Goal: Transaction & Acquisition: Purchase product/service

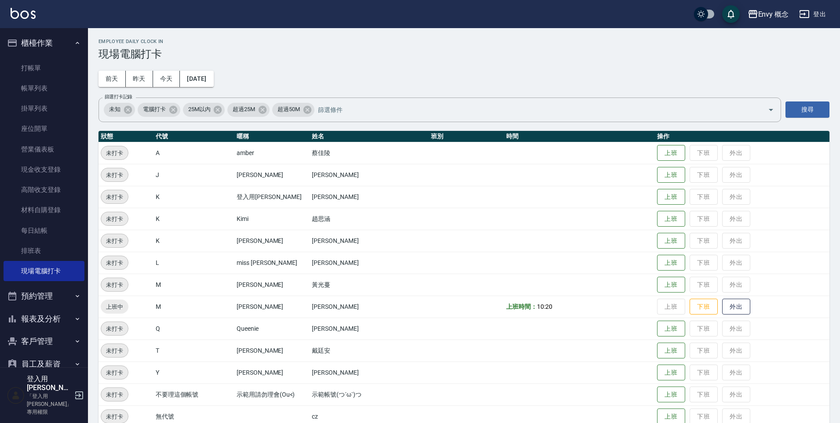
scroll to position [103, 0]
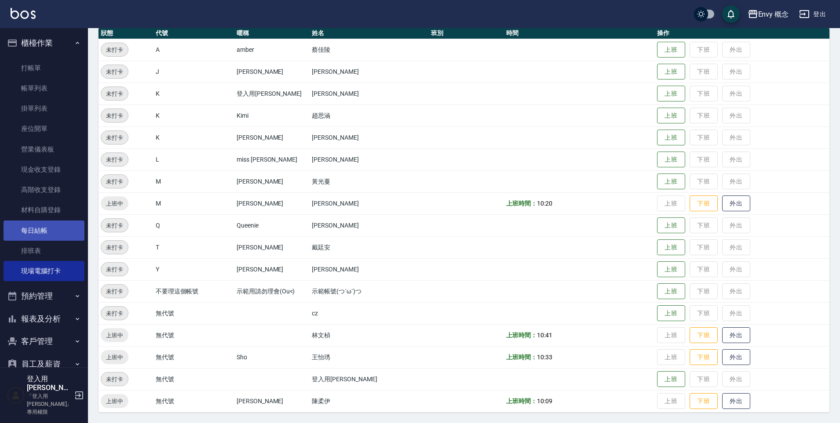
click at [44, 229] on link "每日結帳" at bounding box center [44, 231] width 81 height 20
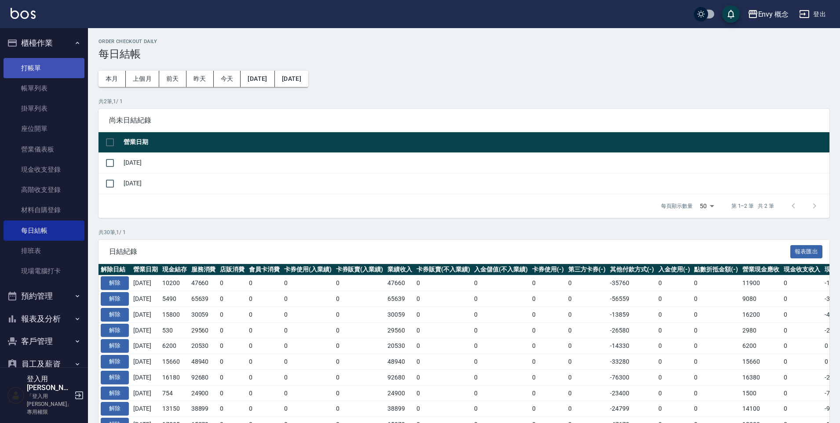
click at [29, 68] on link "打帳單" at bounding box center [44, 68] width 81 height 20
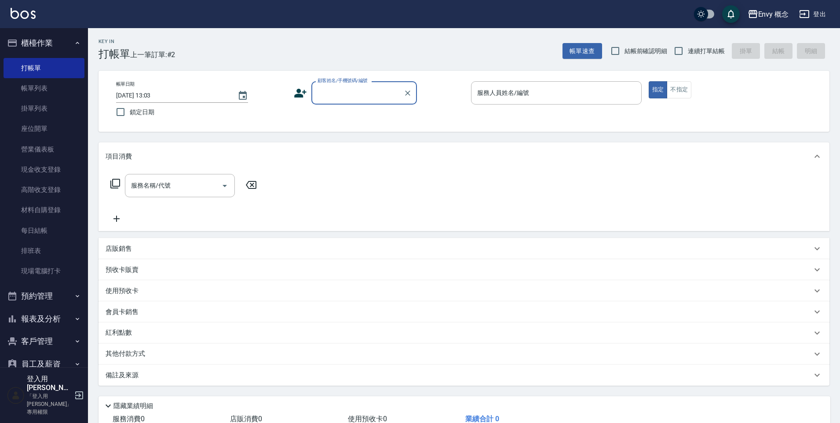
click at [368, 90] on input "顧客姓名/手機號碼/編號" at bounding box center [357, 92] width 84 height 15
type input "７０１"
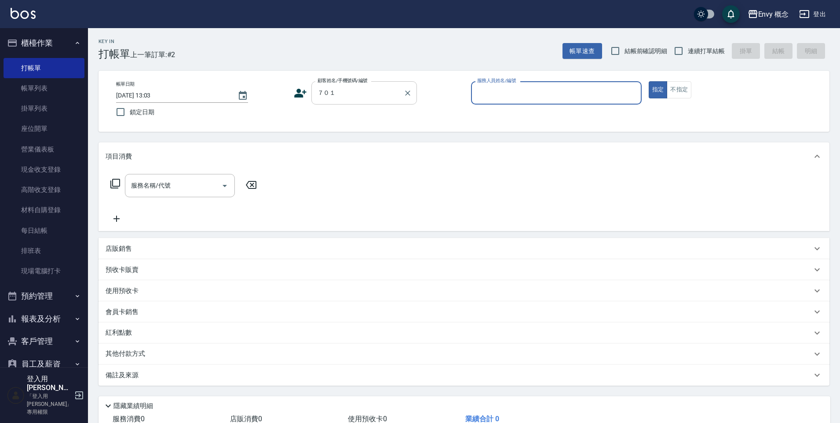
click at [414, 89] on div "７０１ 顧客姓名/手機號碼/編號" at bounding box center [364, 92] width 106 height 23
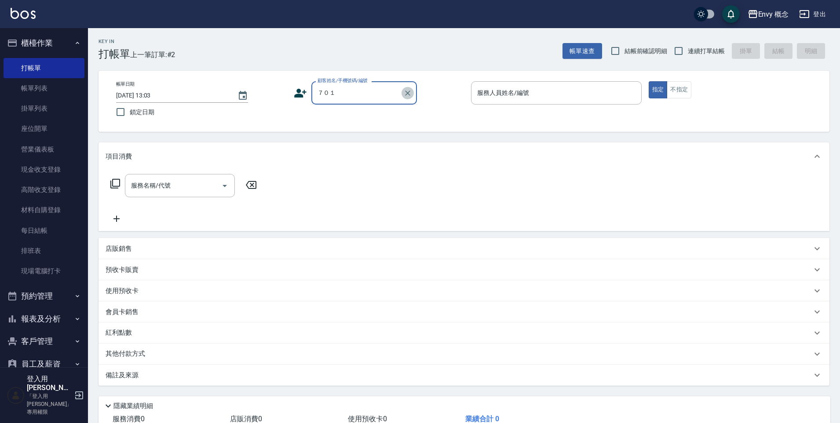
click at [408, 93] on icon "Clear" at bounding box center [407, 93] width 9 height 9
click at [380, 95] on input "顧客姓名/手機號碼/編號" at bounding box center [357, 92] width 84 height 15
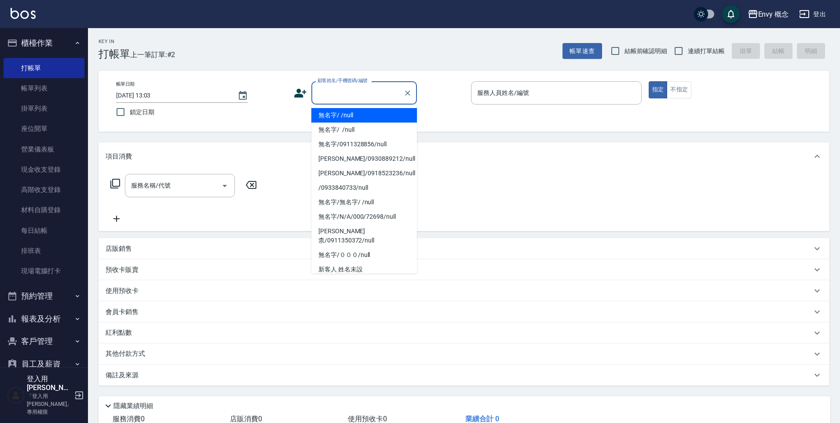
click at [360, 88] on input "顧客姓名/手機號碼/編號" at bounding box center [357, 92] width 84 height 15
click at [361, 88] on input "顧客姓名/手機號碼/編號" at bounding box center [357, 92] width 84 height 15
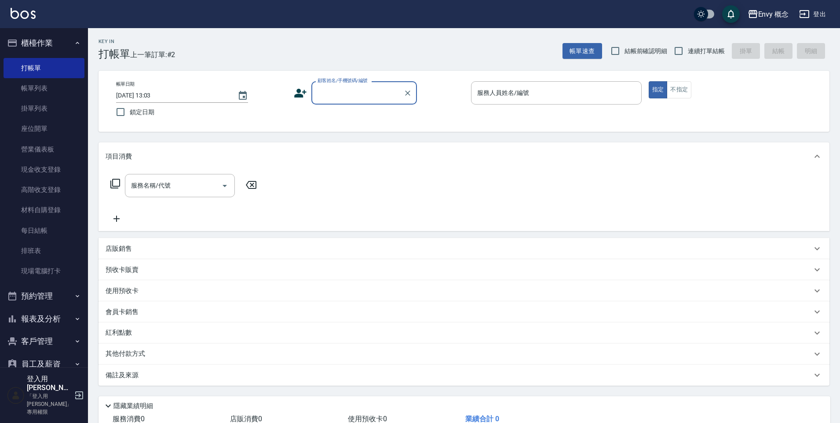
click at [362, 98] on input "顧客姓名/手機號碼/編號" at bounding box center [357, 92] width 84 height 15
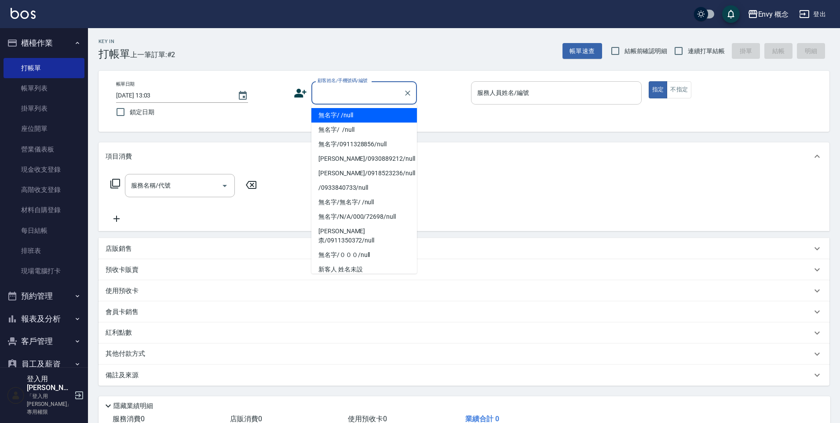
drag, startPoint x: 366, startPoint y: 113, endPoint x: 472, endPoint y: 100, distance: 106.3
click at [367, 113] on li "無名字/ /null" at bounding box center [364, 115] width 106 height 15
type input "無名字/ /null"
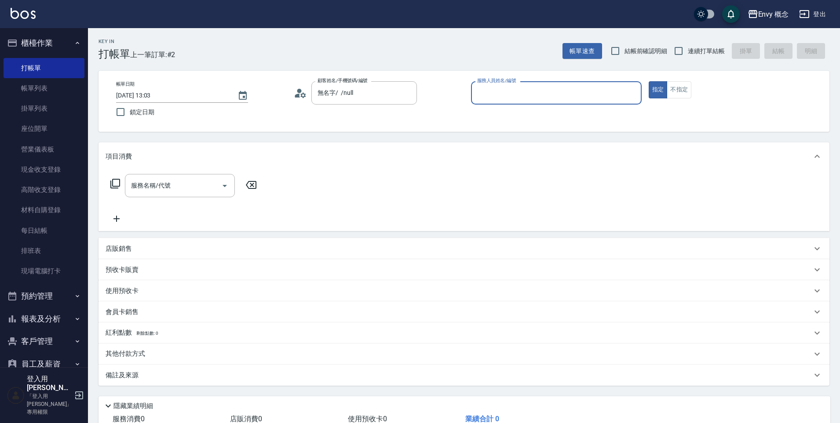
click at [503, 91] on input "服務人員姓名/編號" at bounding box center [556, 92] width 163 height 15
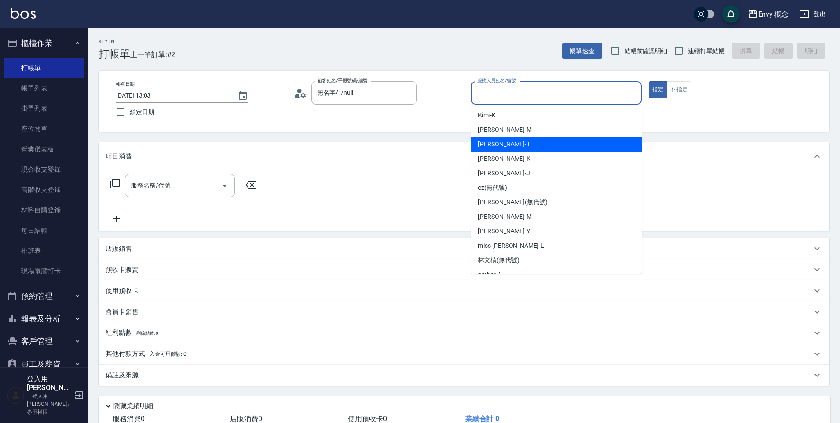
click at [531, 142] on div "[PERSON_NAME]" at bounding box center [556, 144] width 171 height 15
type input "[PERSON_NAME]"
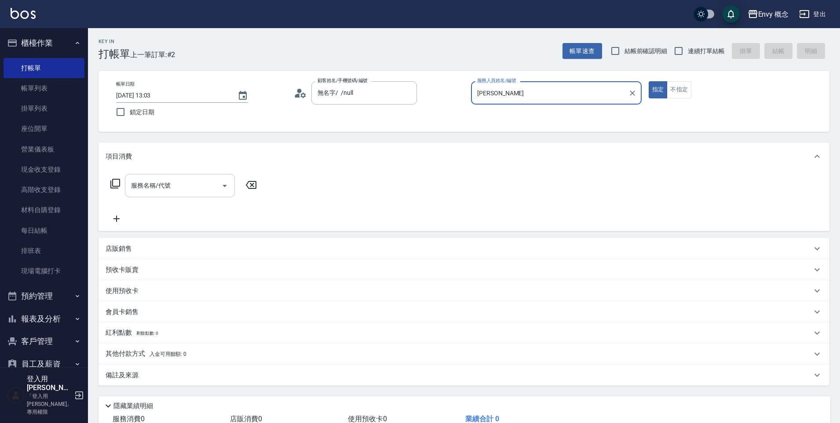
click at [210, 184] on input "服務名稱/代號" at bounding box center [173, 185] width 89 height 15
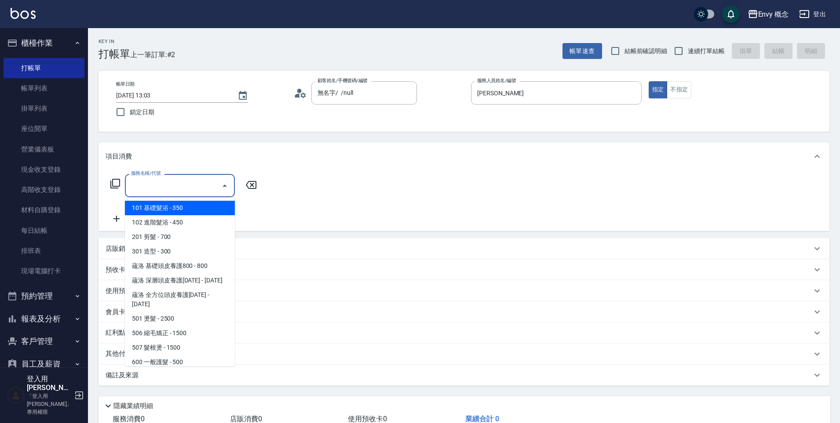
type input "７"
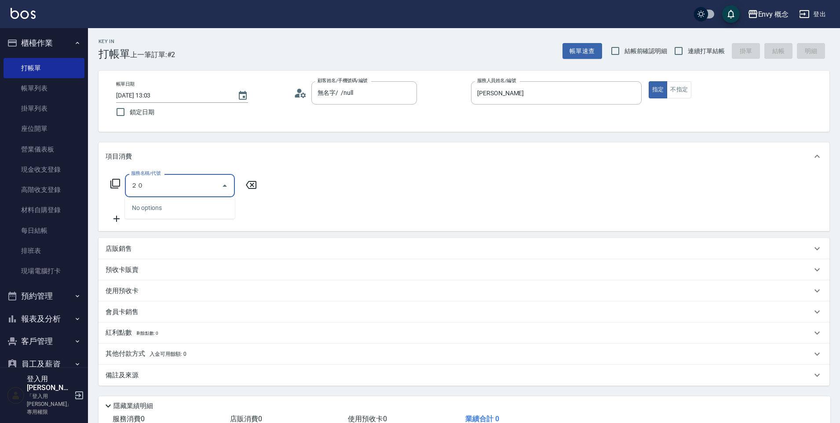
type input "２"
type input "201 剪髮(201)"
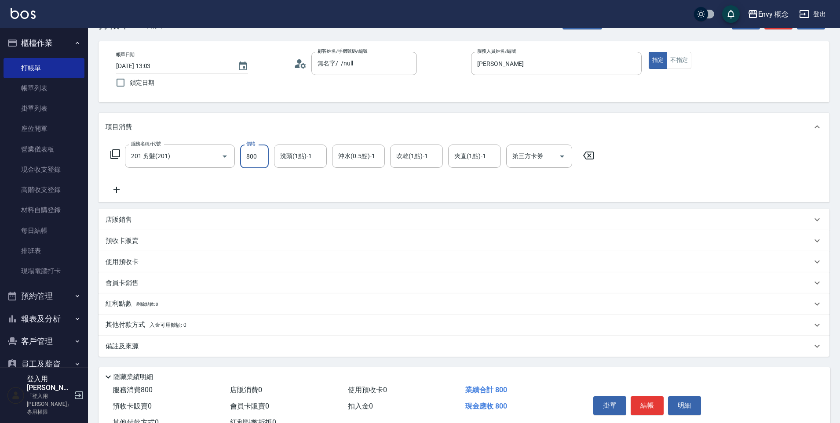
scroll to position [62, 0]
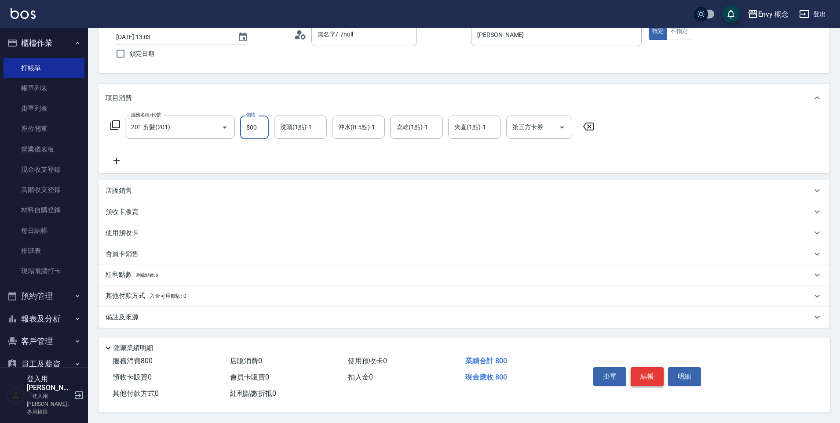
type input "800"
drag, startPoint x: 635, startPoint y: 373, endPoint x: 625, endPoint y: 368, distance: 11.6
click at [635, 373] on button "結帳" at bounding box center [647, 377] width 33 height 18
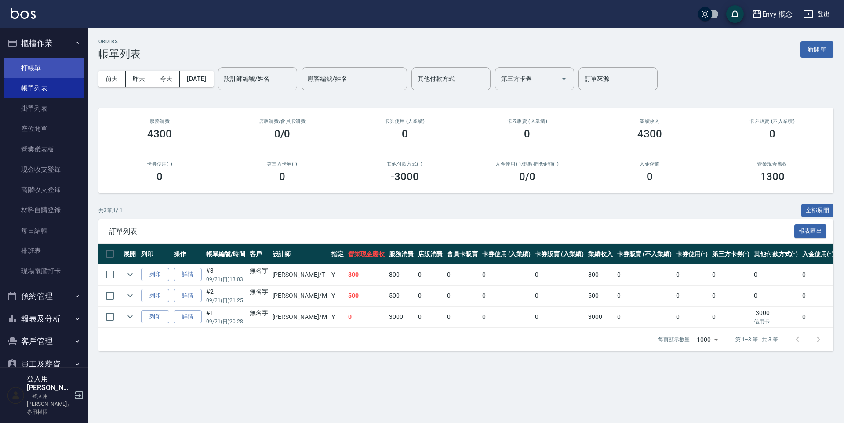
click at [27, 69] on link "打帳單" at bounding box center [44, 68] width 81 height 20
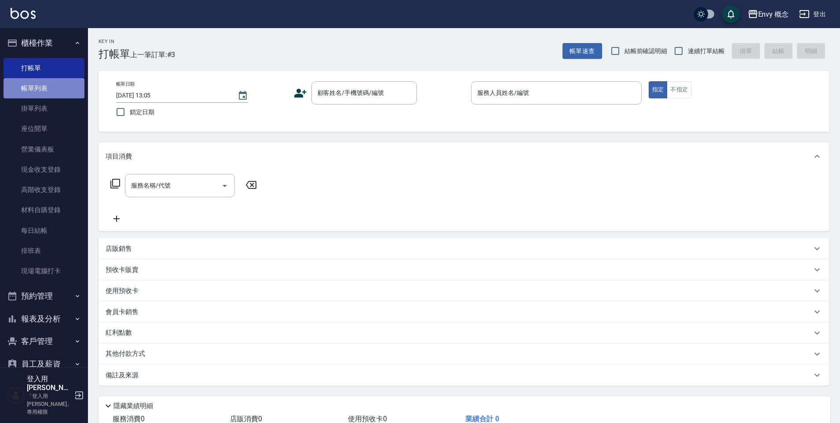
click at [51, 95] on link "帳單列表" at bounding box center [44, 88] width 81 height 20
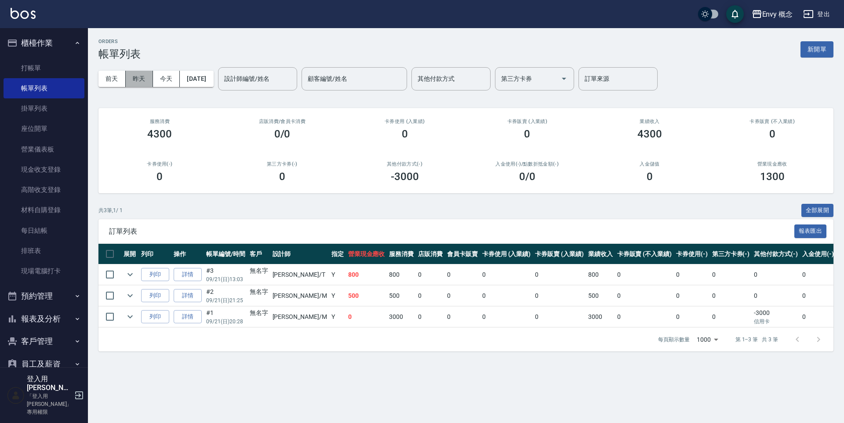
click at [145, 75] on button "昨天" at bounding box center [139, 79] width 27 height 16
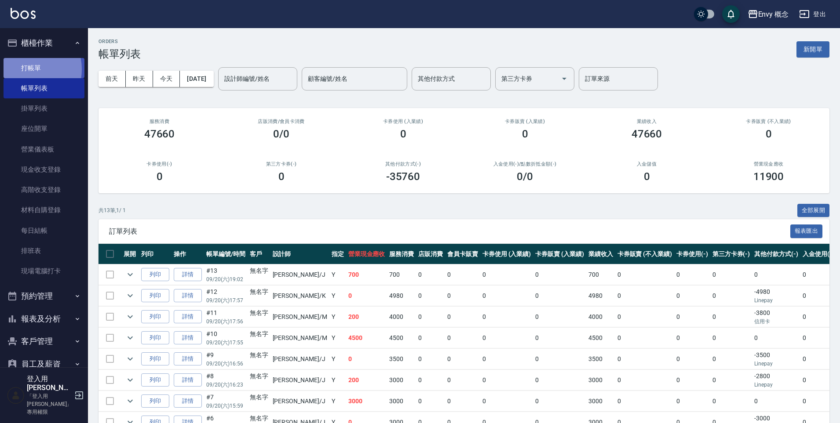
click at [24, 69] on link "打帳單" at bounding box center [44, 68] width 81 height 20
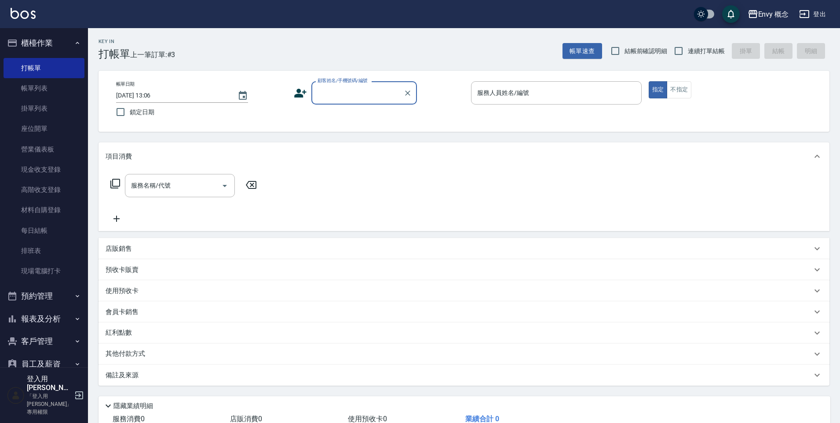
click at [326, 92] on input "顧客姓名/手機號碼/編號" at bounding box center [357, 92] width 84 height 15
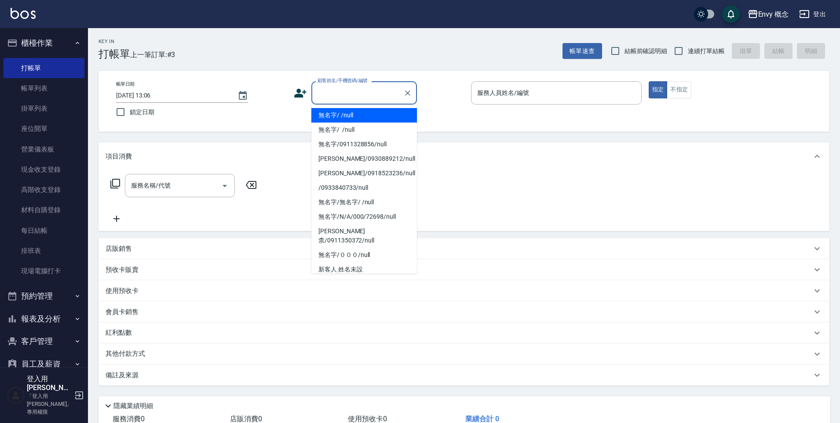
click at [338, 113] on li "無名字/ /null" at bounding box center [364, 115] width 106 height 15
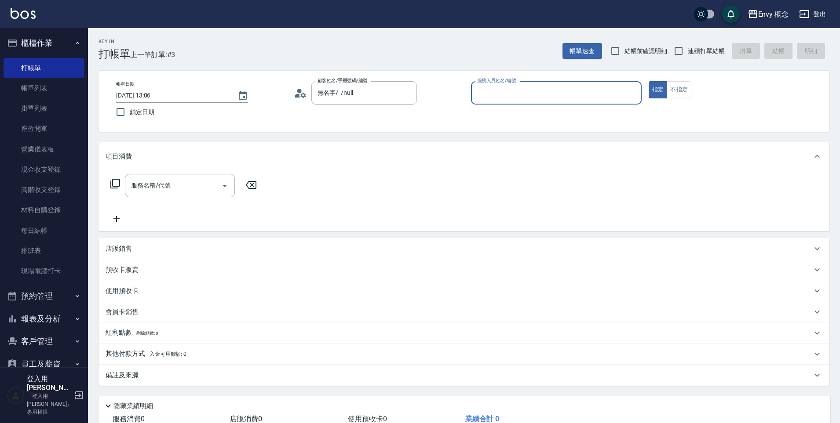
type input "無名字/ /null"
click at [526, 95] on input "服務人員姓名/編號" at bounding box center [556, 92] width 163 height 15
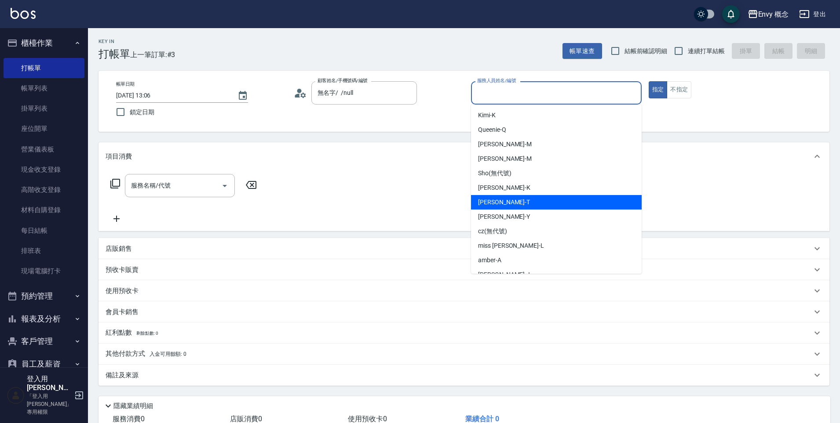
scroll to position [2, 0]
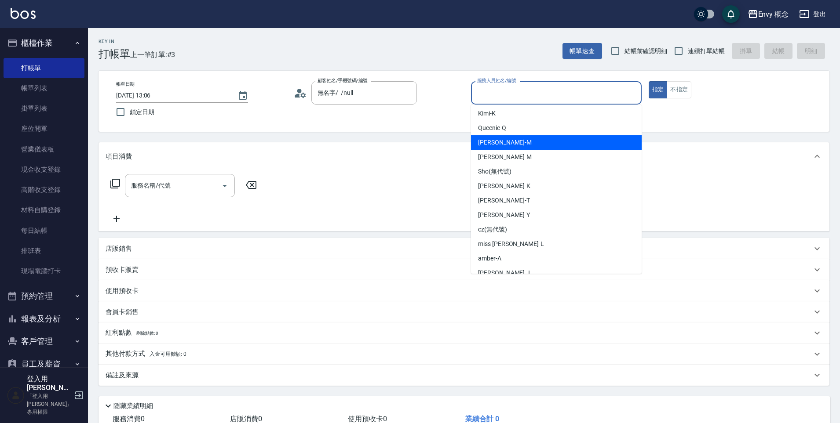
click at [504, 143] on div "[PERSON_NAME]" at bounding box center [556, 142] width 171 height 15
type input "[PERSON_NAME]"
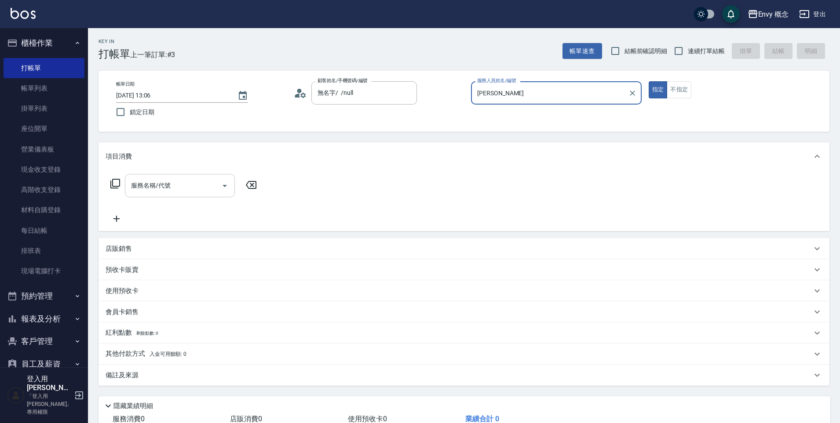
click at [206, 179] on input "服務名稱/代號" at bounding box center [173, 185] width 89 height 15
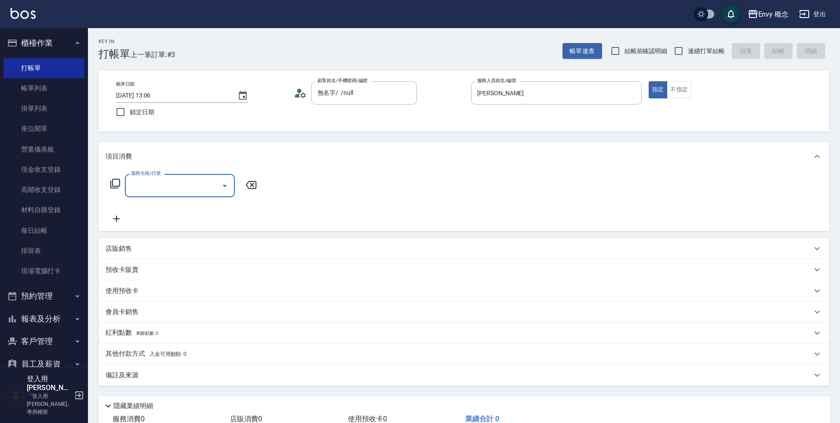
click at [164, 182] on input "服務名稱/代號" at bounding box center [173, 185] width 89 height 15
type input "701 染髮(701)"
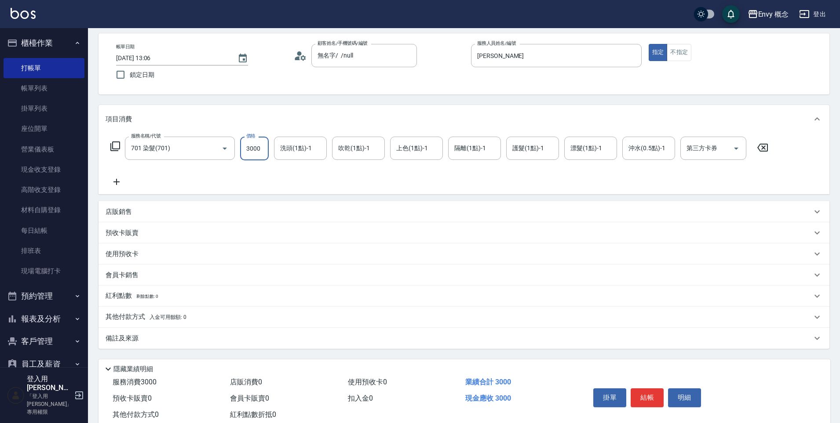
scroll to position [62, 0]
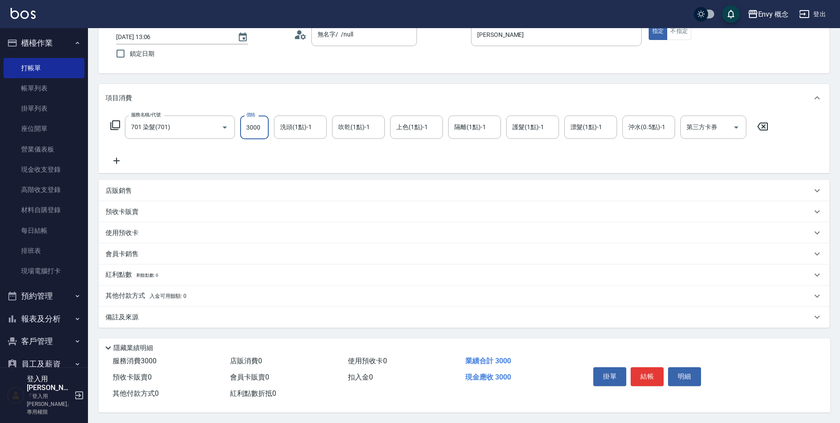
type input "3000"
click at [173, 292] on p "其他付款方式 入金可用餘額: 0" at bounding box center [146, 297] width 81 height 10
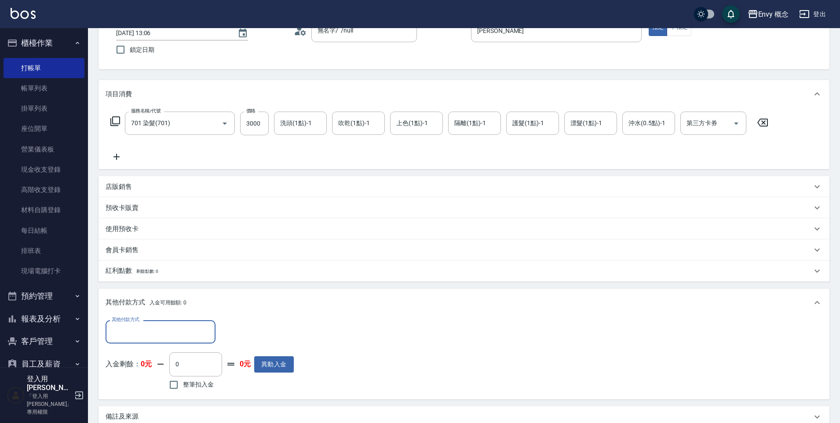
scroll to position [0, 0]
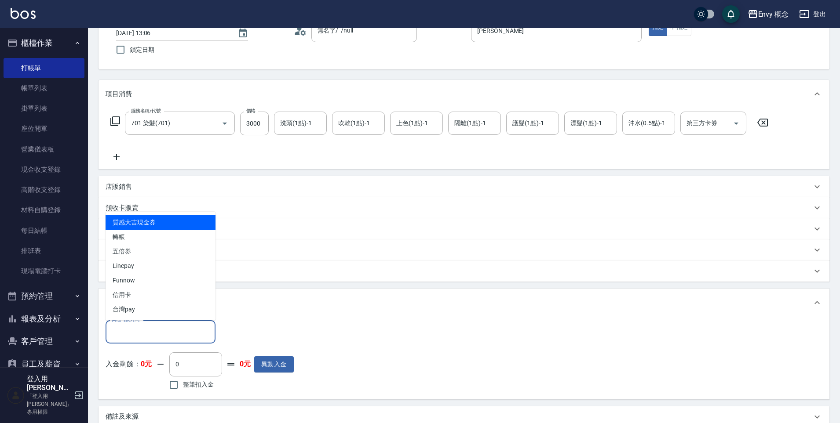
click at [190, 333] on input "其他付款方式" at bounding box center [160, 331] width 102 height 15
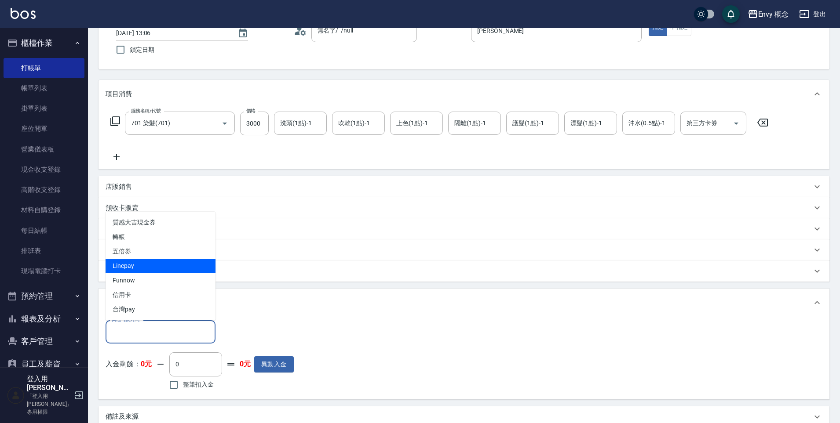
click at [146, 268] on span "Linepay" at bounding box center [161, 266] width 110 height 15
type input "Linepay"
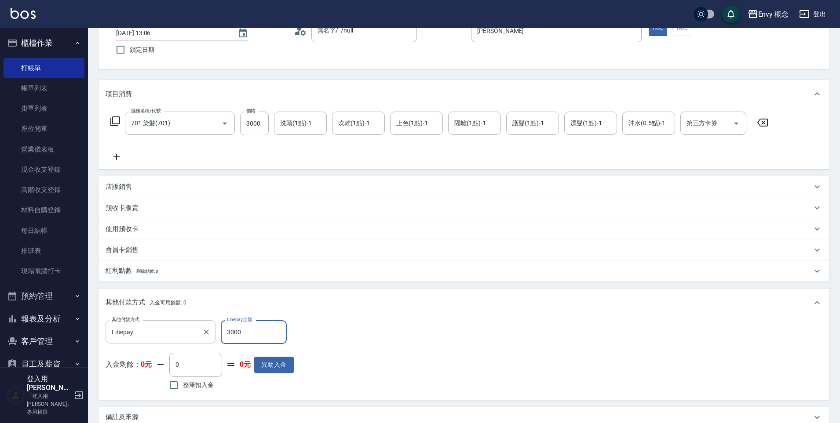
type input "3000"
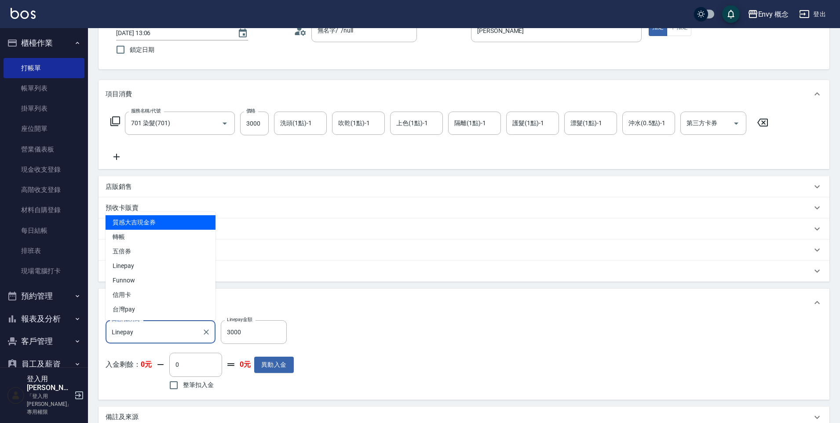
click at [146, 330] on input "Linepay" at bounding box center [153, 331] width 89 height 15
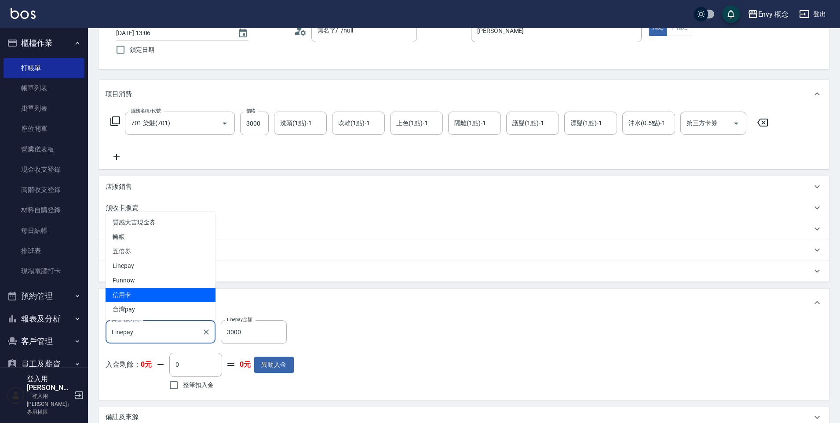
click at [126, 288] on span "信用卡" at bounding box center [161, 295] width 110 height 15
type input "信用卡"
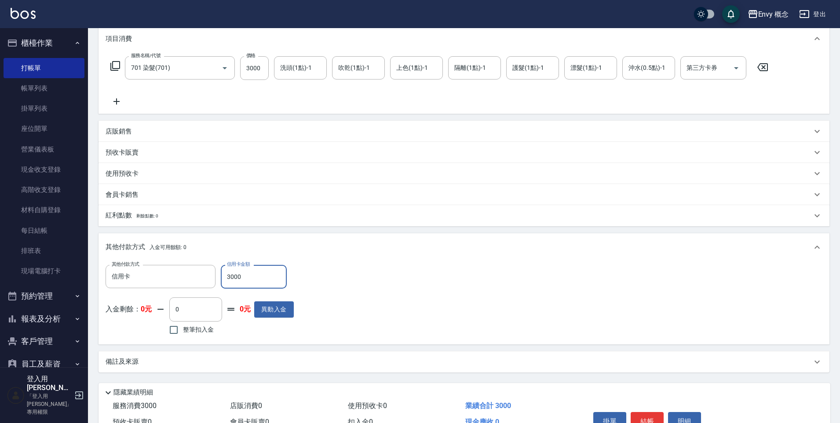
scroll to position [167, 0]
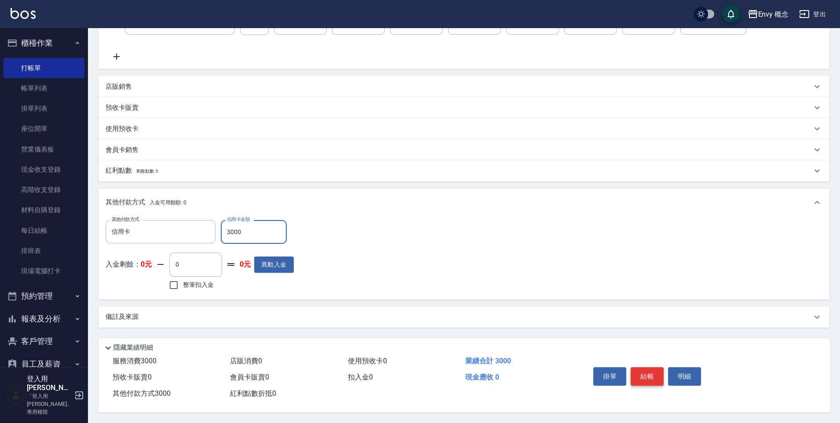
click at [647, 368] on button "結帳" at bounding box center [647, 377] width 33 height 18
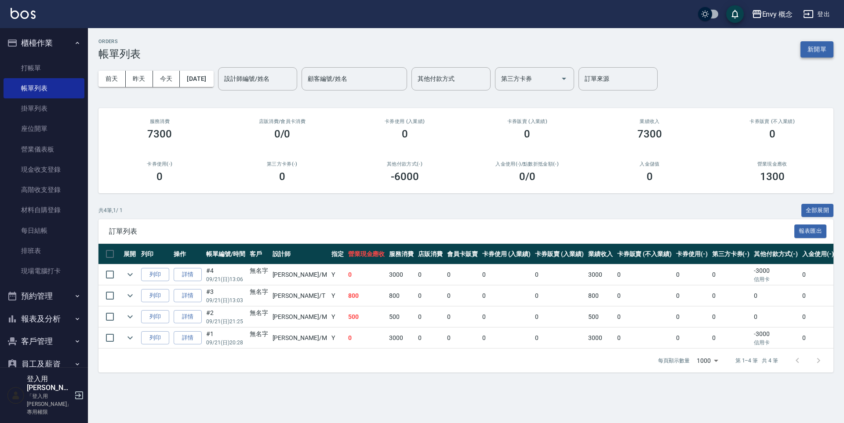
click at [815, 48] on button "新開單" at bounding box center [817, 49] width 33 height 16
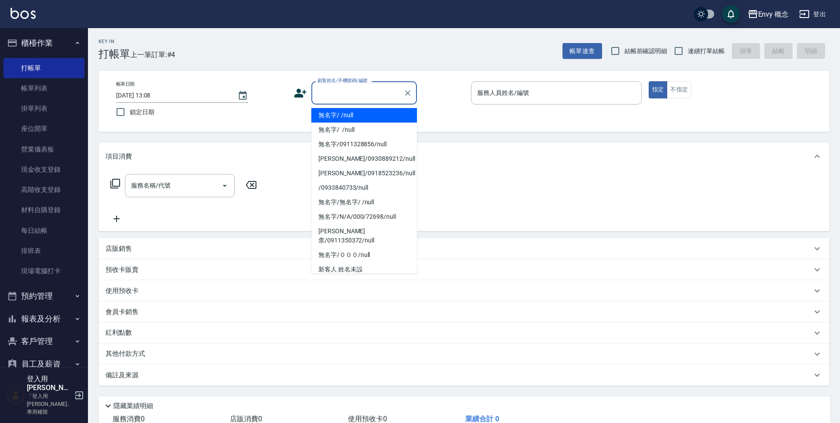
click at [355, 94] on input "顧客姓名/手機號碼/編號" at bounding box center [357, 92] width 84 height 15
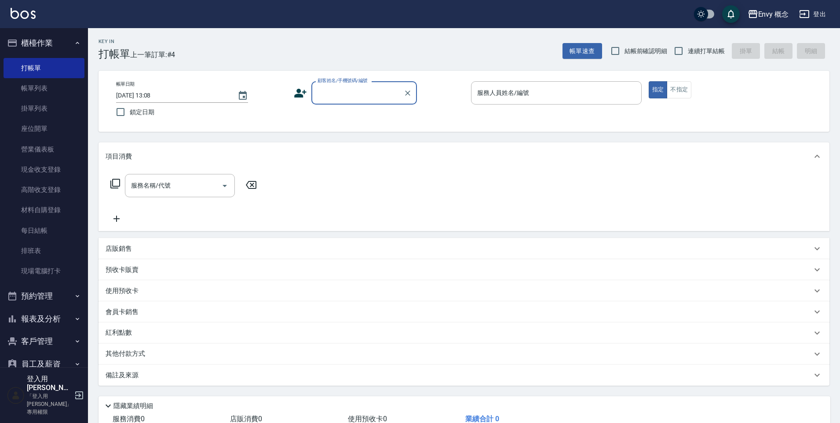
click at [365, 95] on input "顧客姓名/手機號碼/編號" at bounding box center [357, 92] width 84 height 15
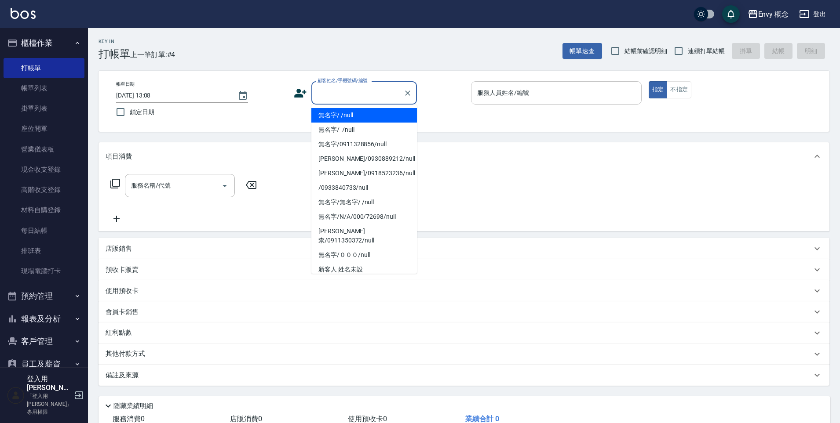
click at [368, 116] on li "無名字/ /null" at bounding box center [364, 115] width 106 height 15
type input "無名字/ /null"
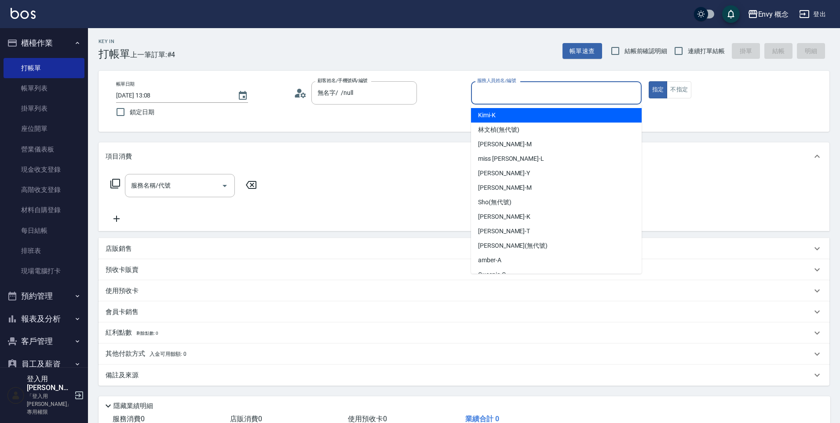
click at [529, 85] on input "服務人員姓名/編號" at bounding box center [556, 92] width 163 height 15
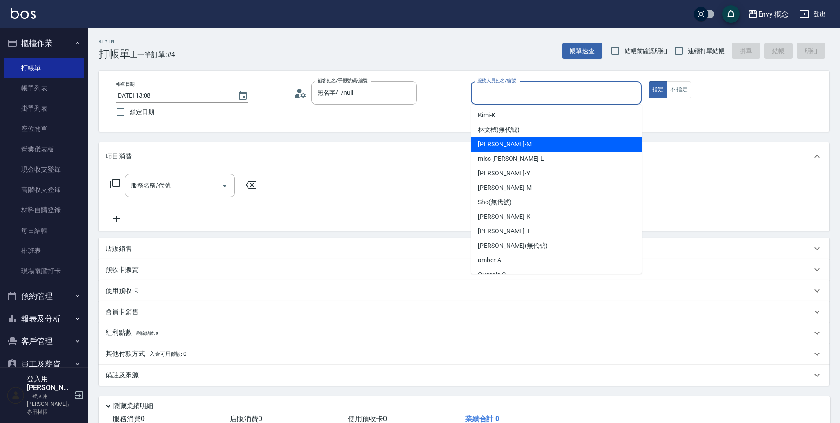
drag, startPoint x: 545, startPoint y: 142, endPoint x: 535, endPoint y: 143, distance: 10.2
click at [545, 142] on div "[PERSON_NAME]" at bounding box center [556, 144] width 171 height 15
type input "[PERSON_NAME]"
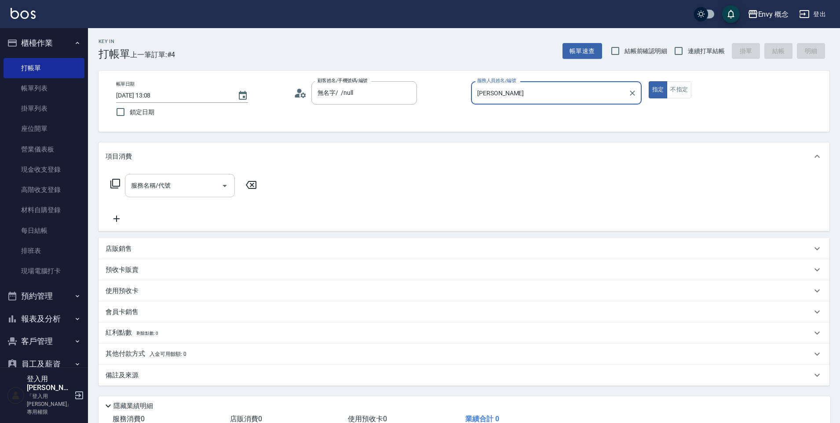
click at [198, 187] on input "服務名稱/代號" at bounding box center [173, 185] width 89 height 15
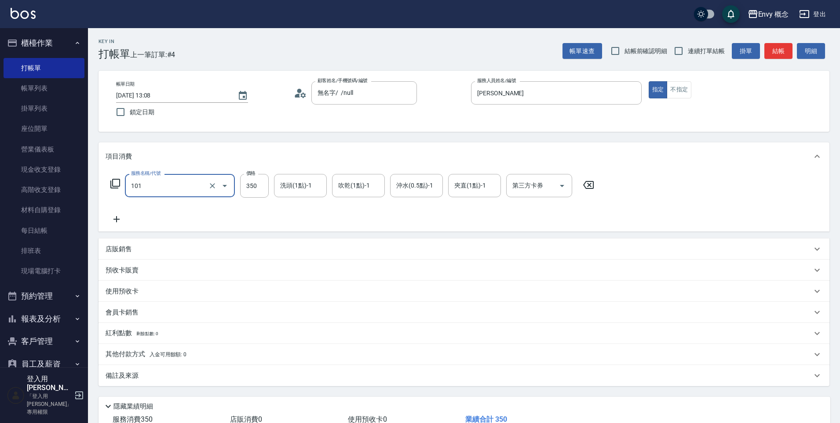
type input "101 基礎髮浴 (101)"
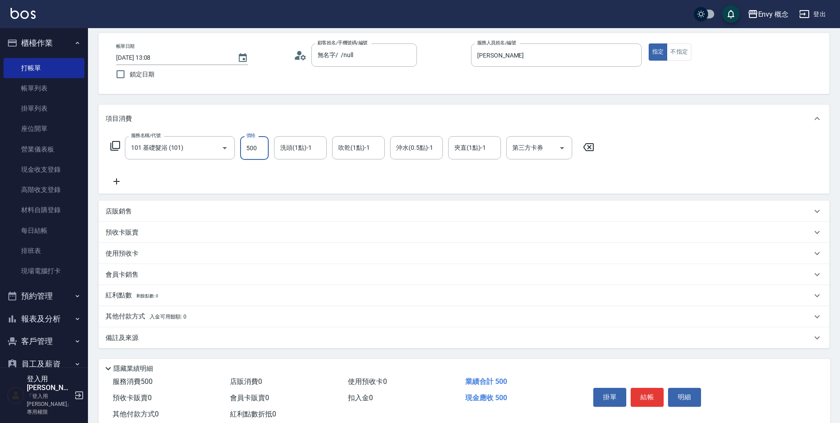
scroll to position [62, 0]
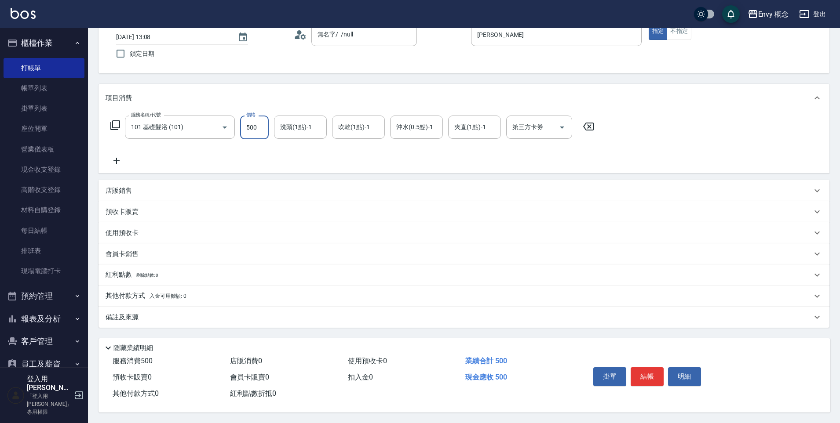
type input "500"
click at [641, 376] on button "結帳" at bounding box center [647, 377] width 33 height 18
